Goal: Task Accomplishment & Management: Manage account settings

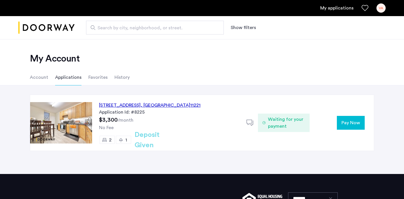
click at [382, 8] on div "VA" at bounding box center [381, 7] width 9 height 9
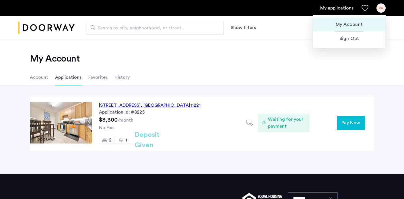
click at [353, 25] on span "My Account" at bounding box center [349, 24] width 63 height 7
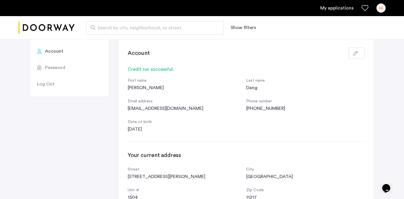
scroll to position [32, 0]
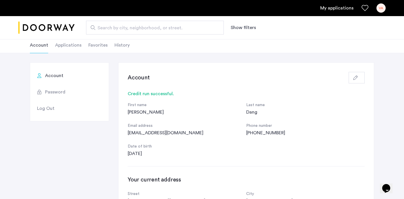
click at [49, 107] on span "Log Out" at bounding box center [46, 108] width 18 height 7
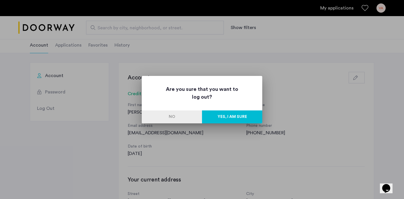
scroll to position [0, 0]
click at [174, 116] on button "No" at bounding box center [172, 116] width 60 height 13
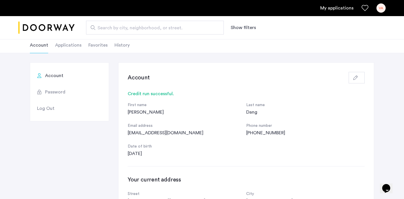
click at [59, 94] on span "Password" at bounding box center [55, 91] width 20 height 7
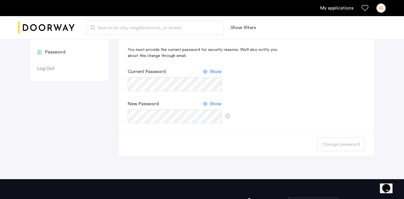
scroll to position [78, 0]
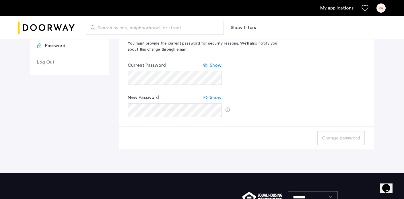
click at [216, 63] on span "Show" at bounding box center [216, 65] width 12 height 7
click at [216, 63] on span "Hide" at bounding box center [217, 65] width 10 height 7
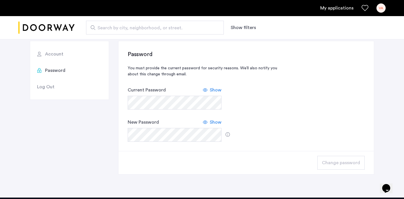
scroll to position [47, 0]
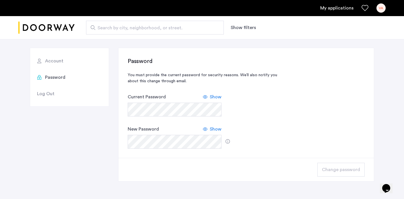
click at [213, 98] on span "Show" at bounding box center [216, 96] width 12 height 7
click at [277, 105] on div "Password You must provide the current password for security reasons. We’ll also…" at bounding box center [246, 102] width 237 height 91
click at [59, 90] on li "Log Out" at bounding box center [69, 93] width 79 height 16
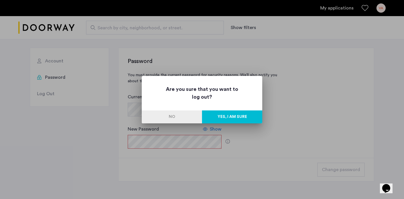
click at [211, 113] on button "Yes, I am sure" at bounding box center [232, 116] width 60 height 13
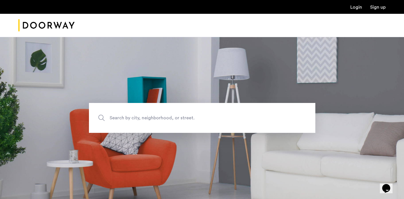
click at [354, 9] on link "Login" at bounding box center [357, 7] width 12 height 5
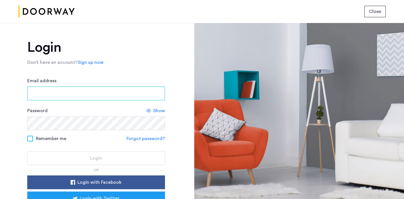
click at [123, 92] on input "Email address" at bounding box center [96, 93] width 138 height 14
type input "**********"
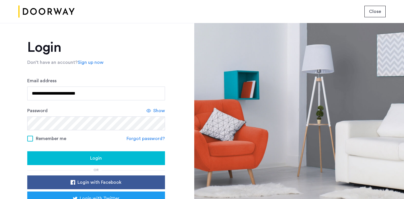
click at [149, 111] on icon at bounding box center [148, 110] width 5 height 5
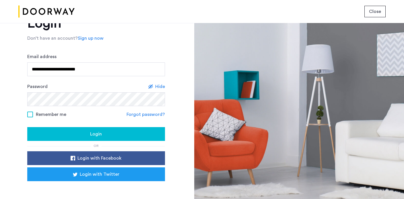
click at [40, 113] on span "Remember me" at bounding box center [51, 114] width 30 height 7
click at [66, 132] on div "Login" at bounding box center [96, 133] width 129 height 7
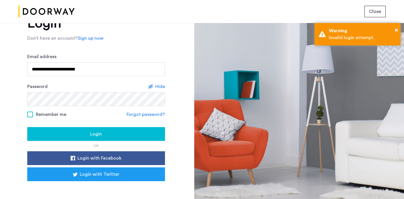
click at [74, 131] on div "Login" at bounding box center [96, 133] width 129 height 7
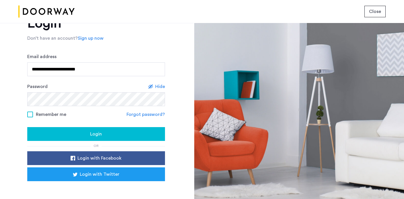
click at [70, 129] on button "Login" at bounding box center [96, 134] width 138 height 14
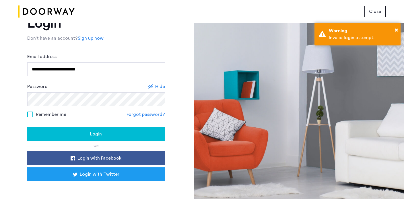
click at [82, 136] on div "Login" at bounding box center [96, 133] width 129 height 7
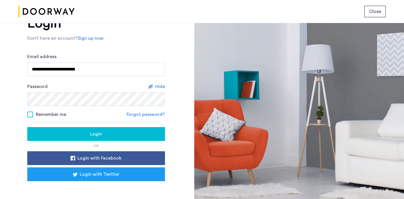
click at [85, 135] on div "Login" at bounding box center [96, 133] width 129 height 7
click at [142, 116] on link "Forgot password?" at bounding box center [146, 114] width 38 height 7
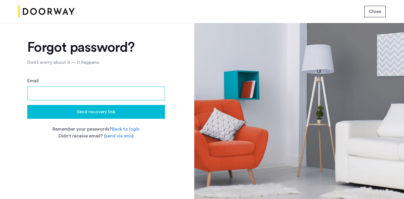
click at [130, 98] on input "Email" at bounding box center [96, 93] width 138 height 14
type input "**********"
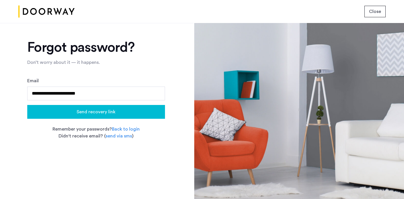
click at [103, 110] on span "Send recovery link" at bounding box center [96, 111] width 39 height 7
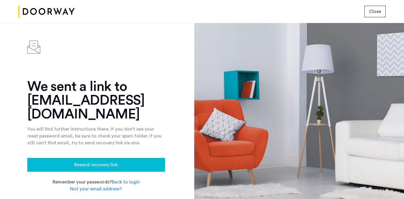
click at [59, 10] on img at bounding box center [46, 12] width 56 height 22
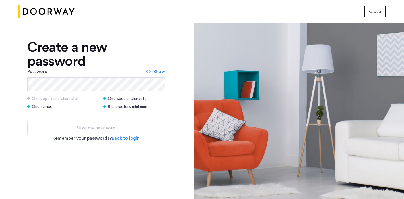
click at [156, 73] on span "Show" at bounding box center [159, 71] width 12 height 7
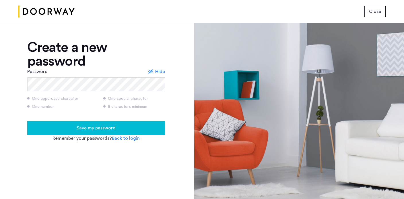
click at [93, 129] on span "Save my password" at bounding box center [96, 127] width 39 height 7
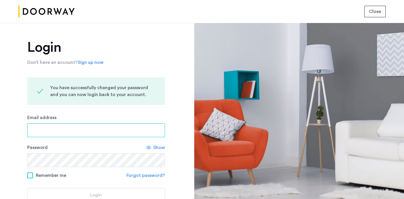
click at [91, 135] on input "Email address" at bounding box center [96, 130] width 138 height 14
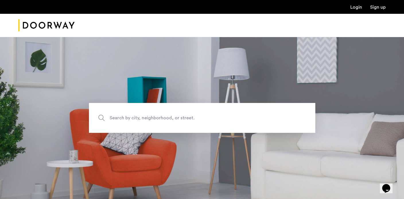
click at [360, 6] on link "Login" at bounding box center [357, 7] width 12 height 5
